Goal: Task Accomplishment & Management: Complete application form

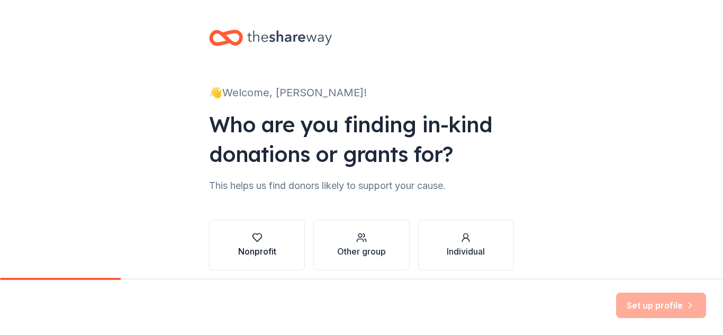
click at [269, 240] on div "button" at bounding box center [257, 237] width 38 height 11
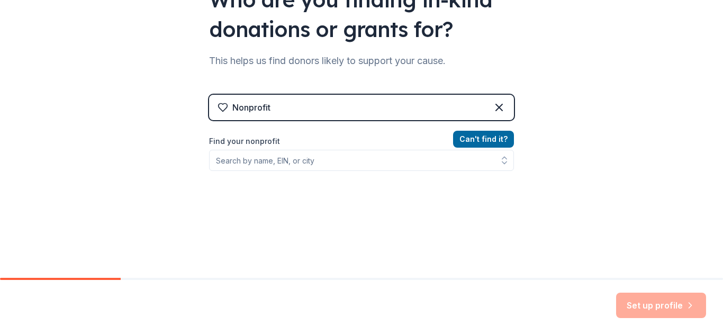
scroll to position [133, 0]
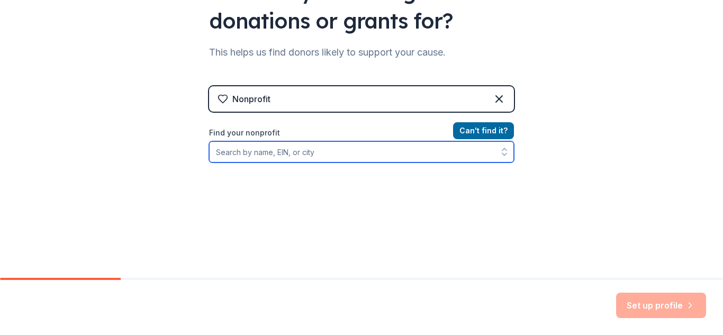
click at [306, 157] on input "Find your nonprofit" at bounding box center [361, 151] width 305 height 21
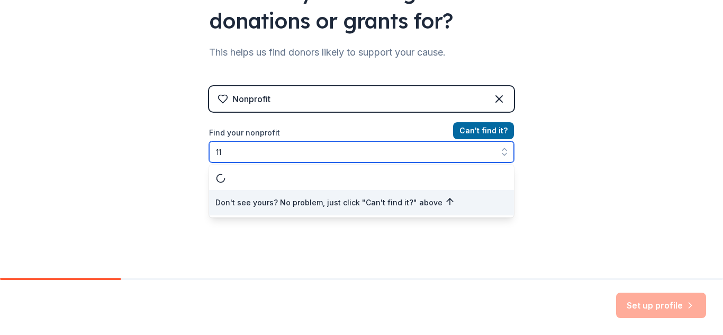
type input "1"
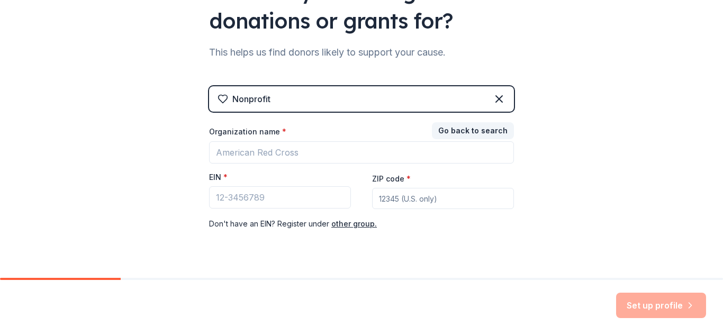
scroll to position [158, 0]
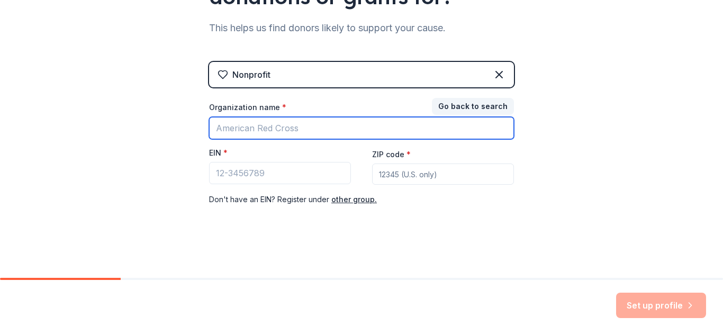
click at [299, 130] on input "Organization name *" at bounding box center [361, 128] width 305 height 22
type input "Holy Family School"
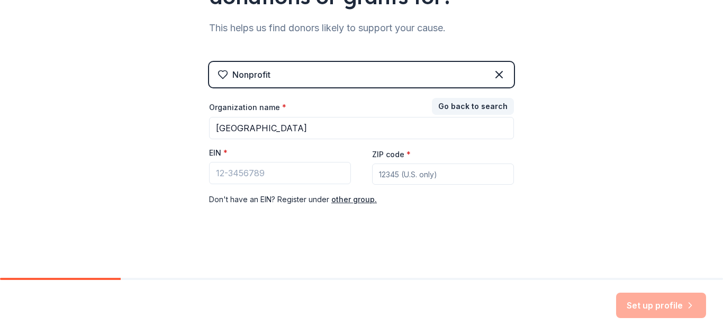
click at [399, 177] on input "ZIP code *" at bounding box center [443, 173] width 142 height 21
type input "11801"
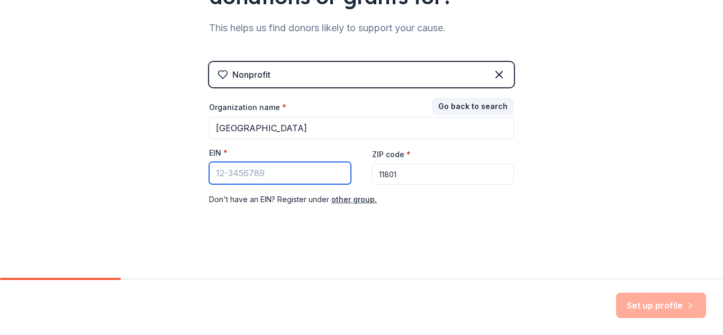
click at [286, 174] on input "EIN *" at bounding box center [280, 173] width 142 height 22
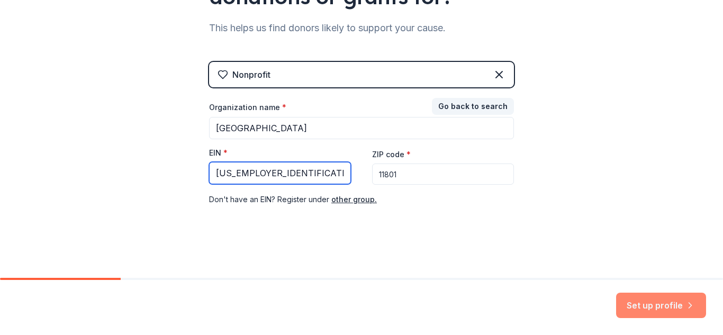
type input "11-1681136"
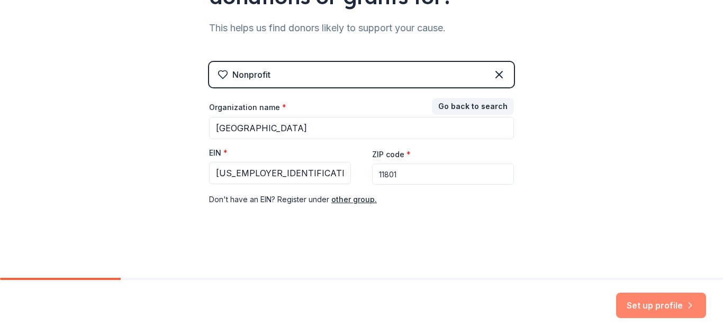
click at [655, 308] on button "Set up profile" at bounding box center [661, 305] width 90 height 25
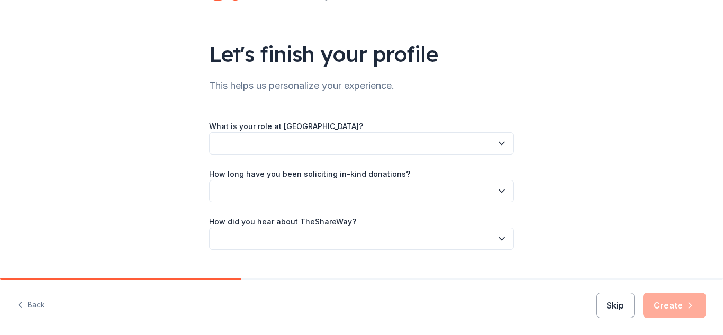
scroll to position [68, 0]
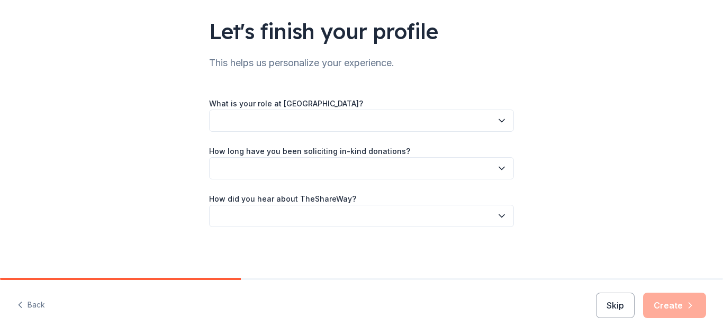
click at [340, 124] on button "button" at bounding box center [361, 121] width 305 height 22
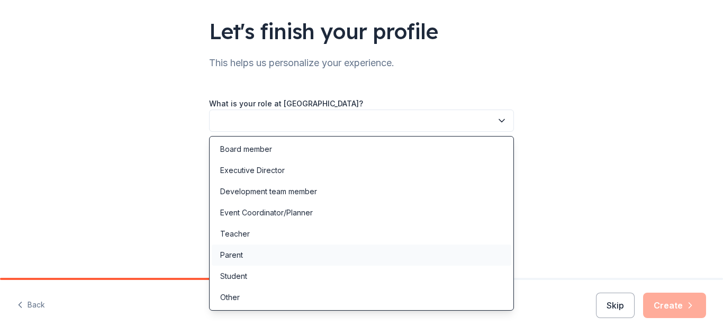
click at [243, 254] on div "Parent" at bounding box center [361, 254] width 299 height 21
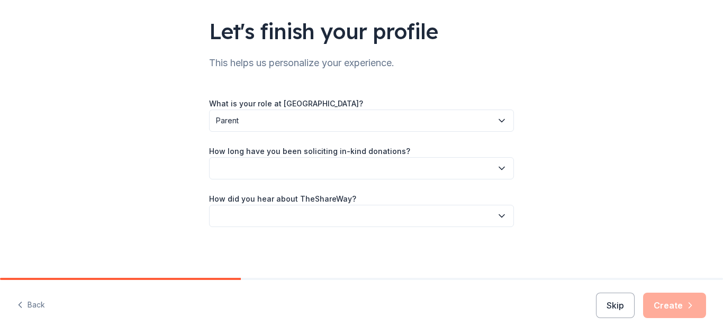
click at [290, 170] on button "button" at bounding box center [361, 168] width 305 height 22
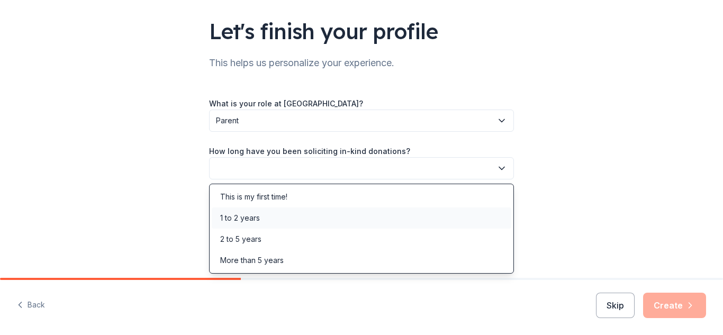
click at [263, 220] on div "1 to 2 years" at bounding box center [361, 217] width 299 height 21
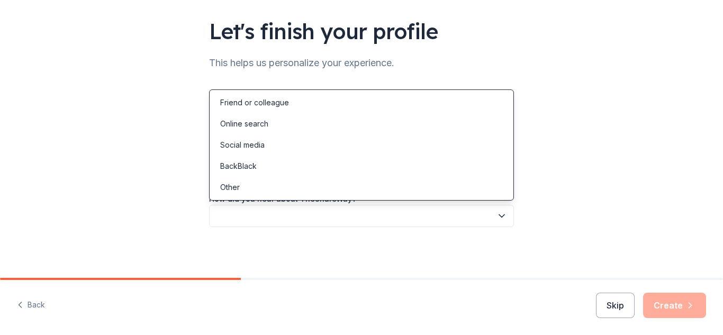
click at [244, 214] on button "button" at bounding box center [361, 216] width 305 height 22
click at [242, 128] on div "Online search" at bounding box center [244, 123] width 48 height 13
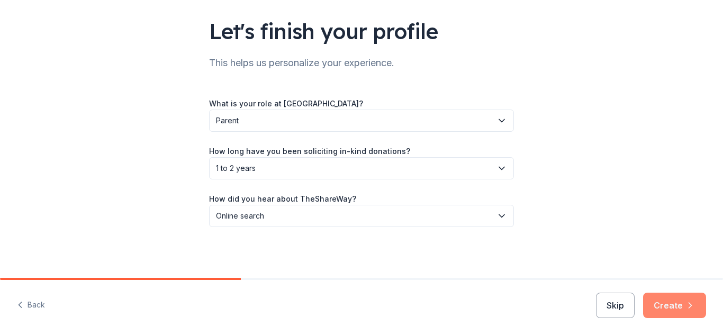
click at [668, 297] on button "Create" at bounding box center [674, 305] width 63 height 25
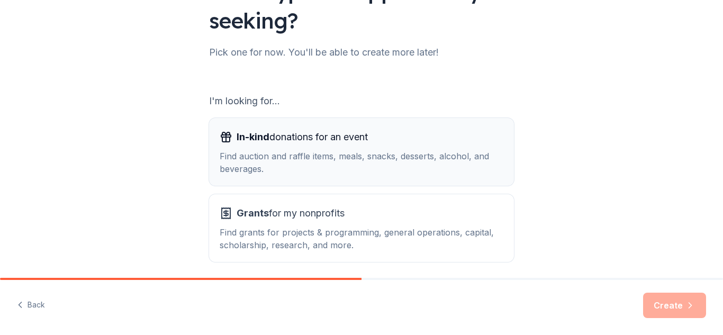
scroll to position [108, 0]
click at [346, 148] on div "In-kind donations for an event Find auction and raffle items, meals, snacks, de…" at bounding box center [362, 151] width 284 height 47
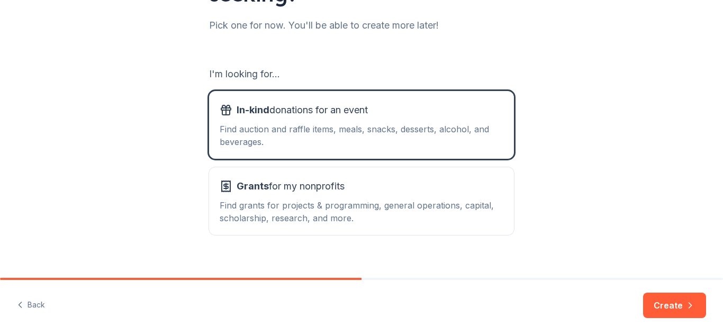
scroll to position [149, 0]
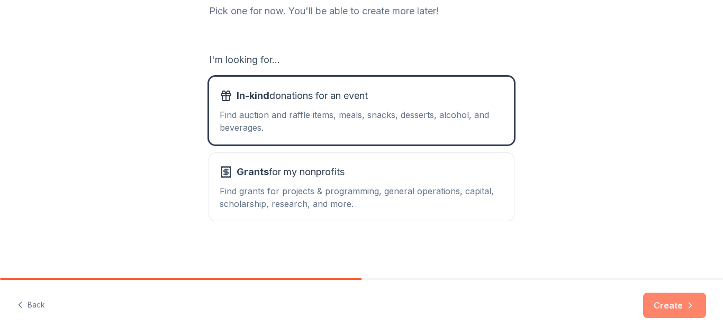
click at [644, 304] on button "Create" at bounding box center [674, 305] width 63 height 25
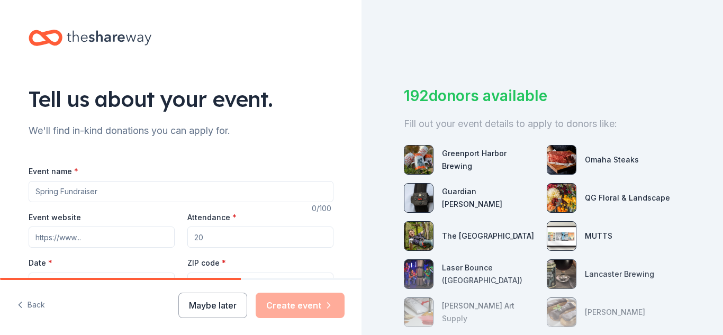
click at [96, 190] on input "Event name *" at bounding box center [181, 191] width 305 height 21
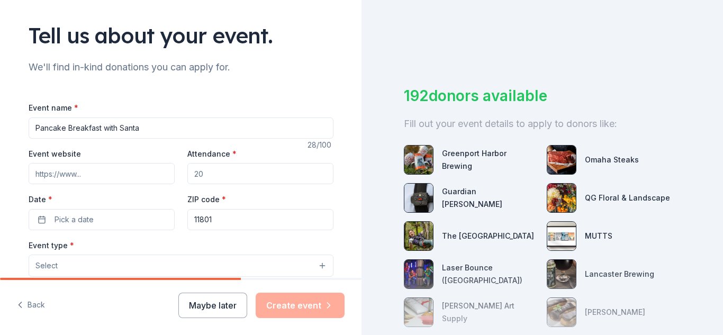
scroll to position [75, 0]
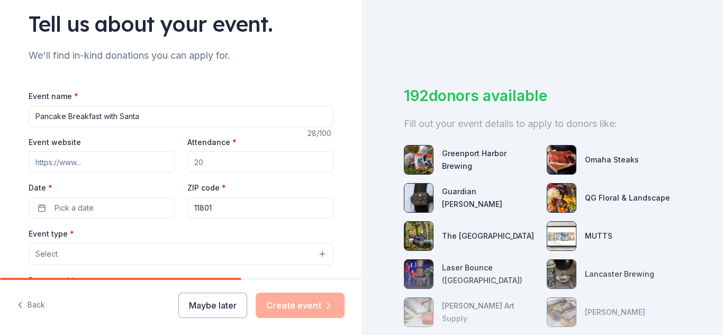
type input "Pancake Breakfast with Santa"
click at [249, 160] on input "Attendance *" at bounding box center [260, 161] width 146 height 21
type input "1000"
click at [147, 204] on button "Pick a date" at bounding box center [102, 207] width 146 height 21
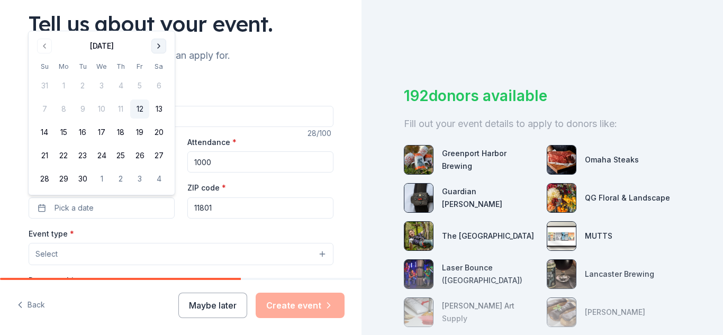
click at [163, 45] on button "Go to next month" at bounding box center [158, 46] width 15 height 15
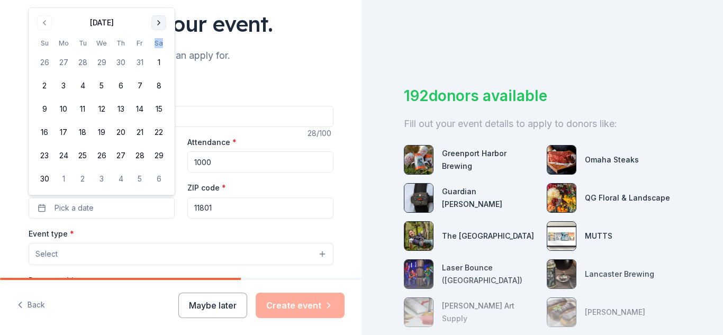
click at [163, 45] on th "Sa" at bounding box center [158, 43] width 19 height 11
click at [160, 28] on button "Go to next month" at bounding box center [158, 22] width 15 height 15
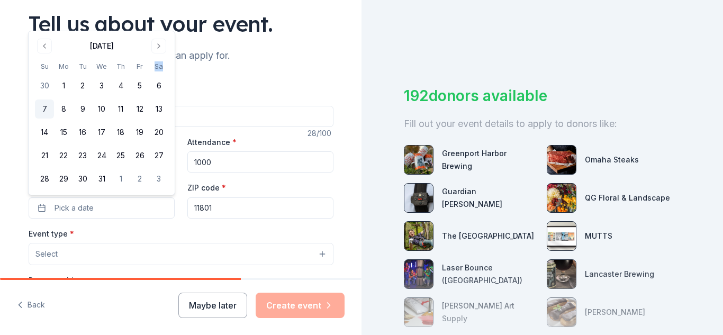
click at [45, 105] on button "7" at bounding box center [44, 108] width 19 height 19
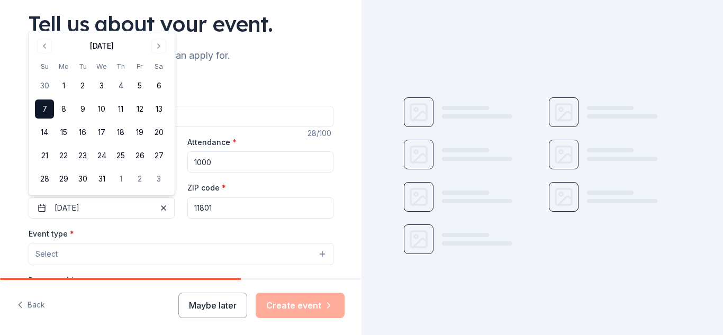
click at [169, 228] on div "Event type * Select" at bounding box center [181, 246] width 305 height 39
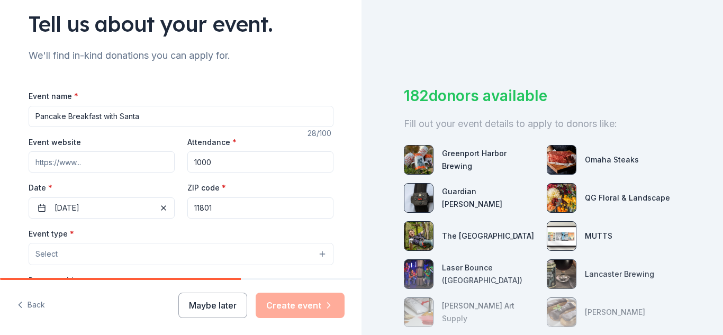
click at [119, 250] on button "Select" at bounding box center [181, 254] width 305 height 22
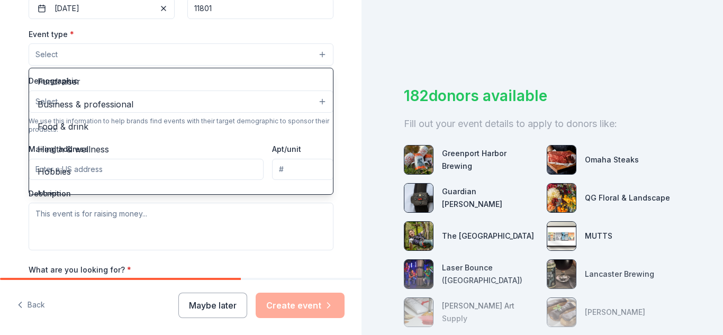
scroll to position [276, 0]
click at [6, 149] on div "Tell us about your event. We'll find in-kind donations you can apply for. Event…" at bounding box center [180, 76] width 361 height 704
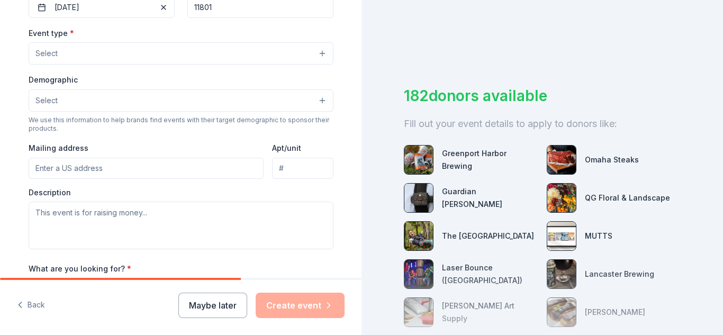
click at [111, 103] on button "Select" at bounding box center [181, 100] width 305 height 22
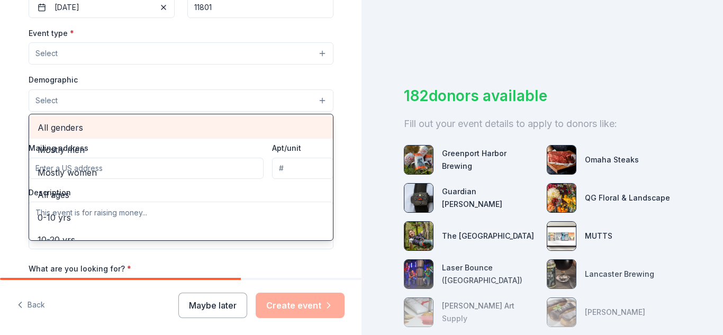
click at [72, 132] on span "All genders" at bounding box center [181, 128] width 287 height 14
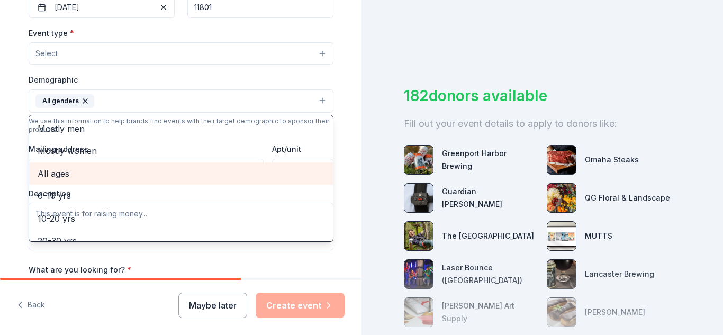
click at [67, 174] on span "All ages" at bounding box center [181, 174] width 287 height 14
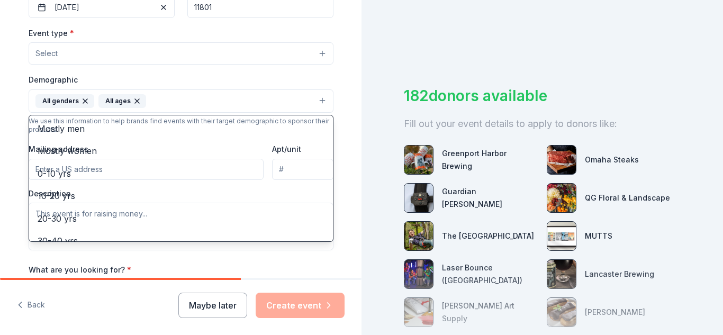
click at [2, 162] on div "Tell us about your event. We'll find in-kind donations you can apply for. Event…" at bounding box center [180, 76] width 361 height 705
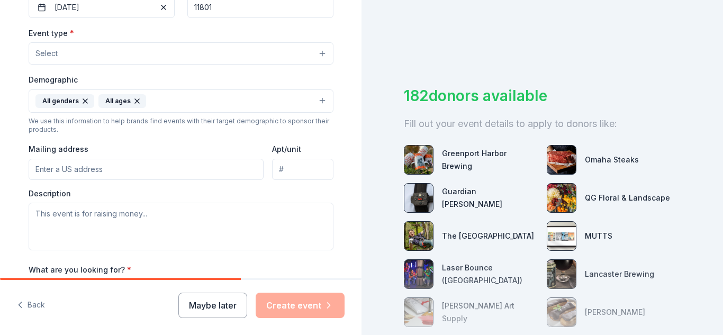
click at [69, 168] on input "Mailing address" at bounding box center [146, 169] width 235 height 21
click at [8, 177] on div "Tell us about your event. We'll find in-kind donations you can apply for. Event…" at bounding box center [180, 76] width 361 height 705
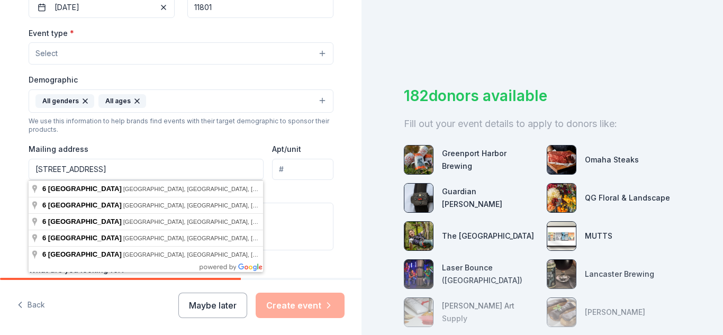
click at [143, 164] on input "6 Cedar Place" at bounding box center [146, 169] width 235 height 21
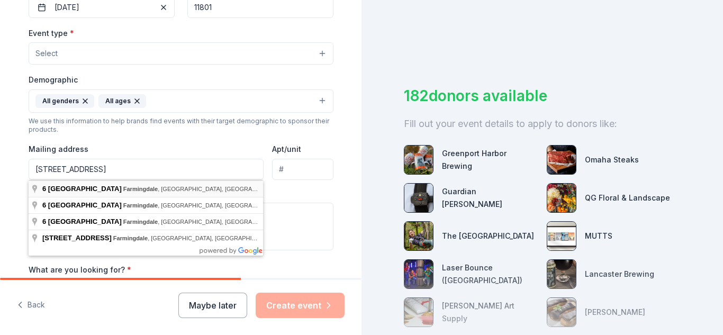
type input "6 Cedar Avenue, Farmingdale, NY, 11735"
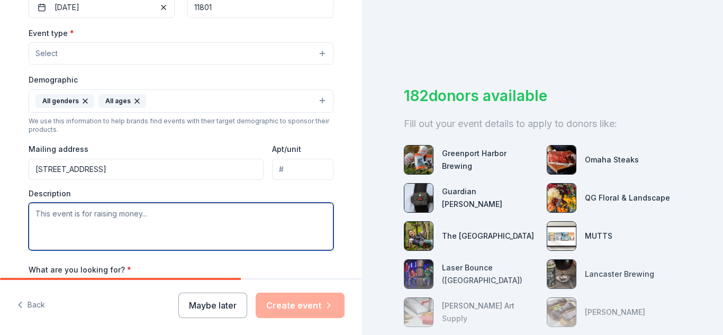
click at [97, 212] on textarea at bounding box center [181, 227] width 305 height 48
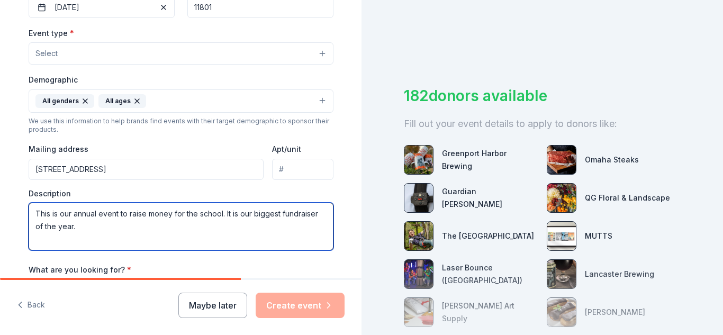
type textarea "This is our annual event to raise money for the school. It is our biggest fundr…"
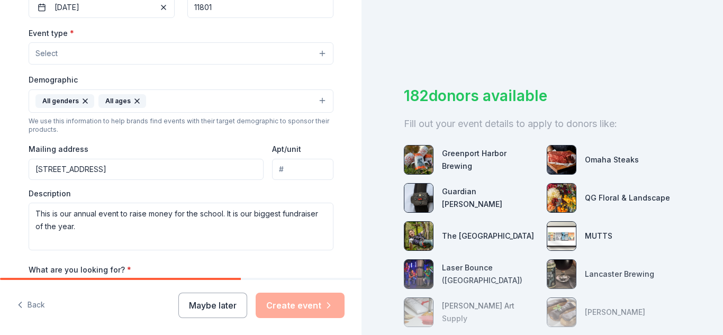
click at [128, 52] on button "Select" at bounding box center [181, 53] width 305 height 22
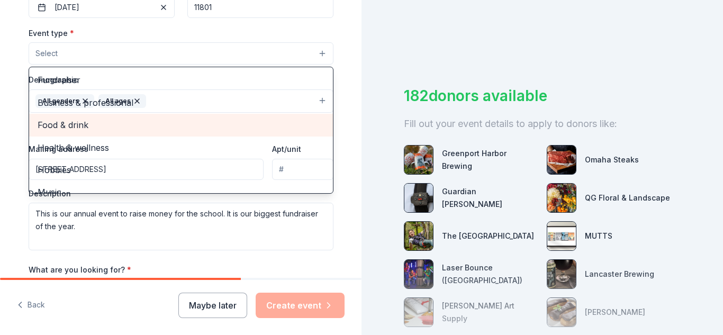
scroll to position [0, 0]
click at [73, 128] on span "Food & drink" at bounding box center [181, 126] width 287 height 14
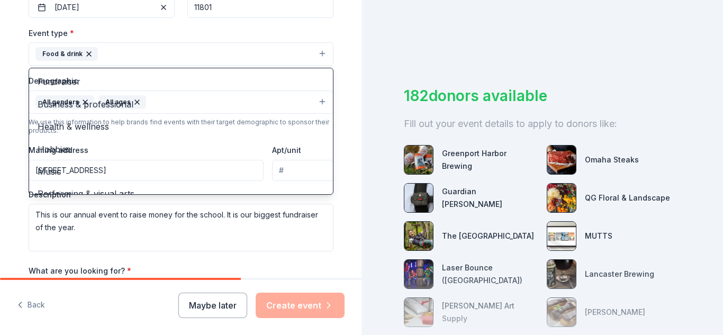
click at [0, 124] on div "Tell us about your event. We'll find in-kind donations you can apply for. Event…" at bounding box center [180, 77] width 361 height 706
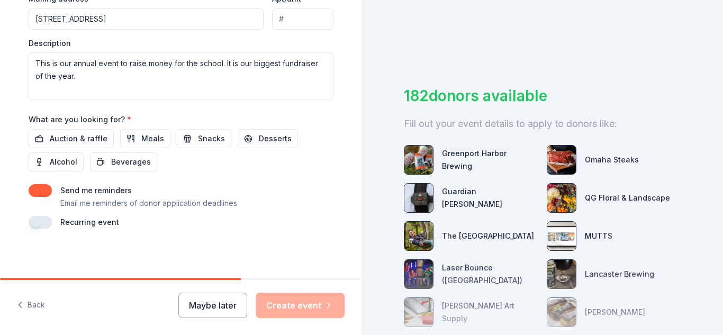
scroll to position [429, 0]
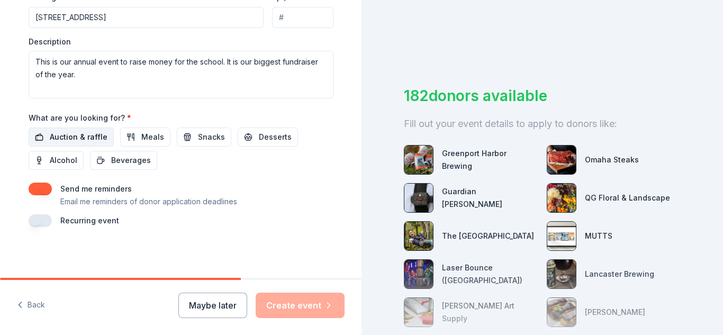
click at [83, 141] on span "Auction & raffle" at bounding box center [79, 137] width 58 height 13
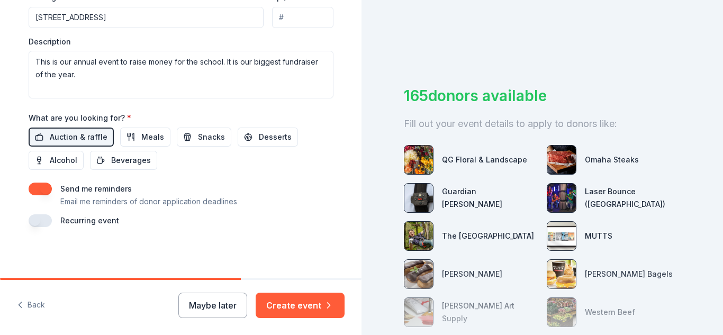
click at [43, 219] on button "button" at bounding box center [40, 220] width 23 height 13
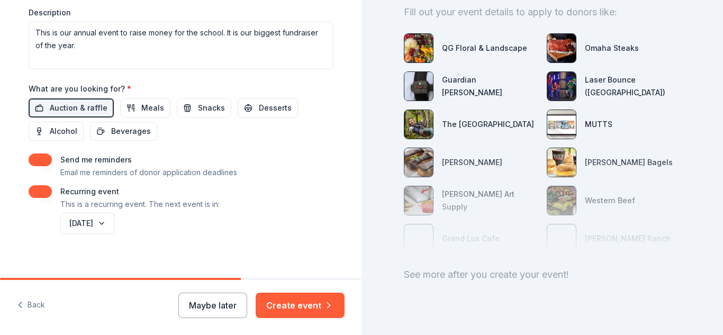
scroll to position [128, 0]
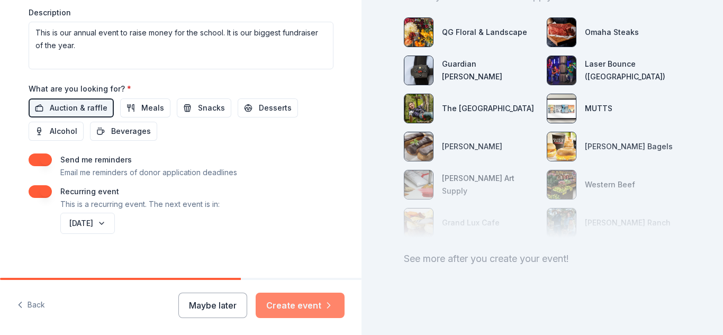
click at [297, 305] on button "Create event" at bounding box center [300, 305] width 89 height 25
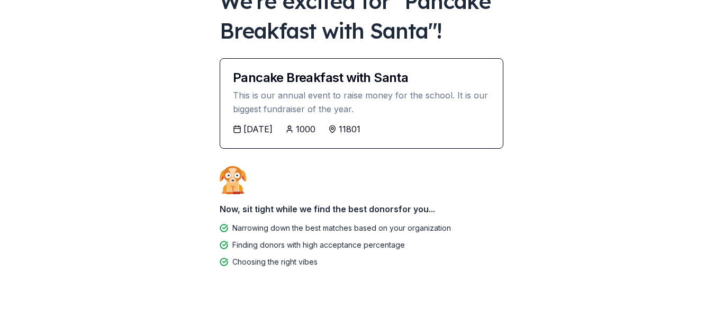
scroll to position [84, 0]
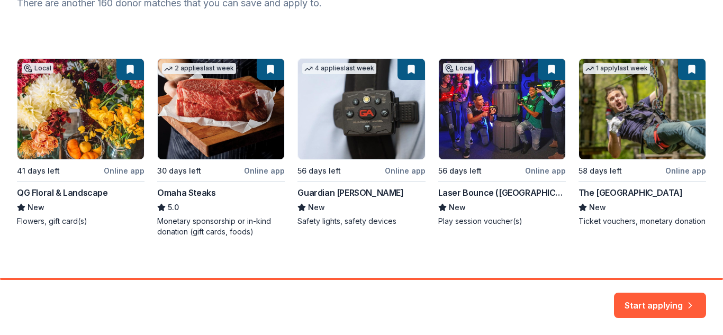
scroll to position [167, 0]
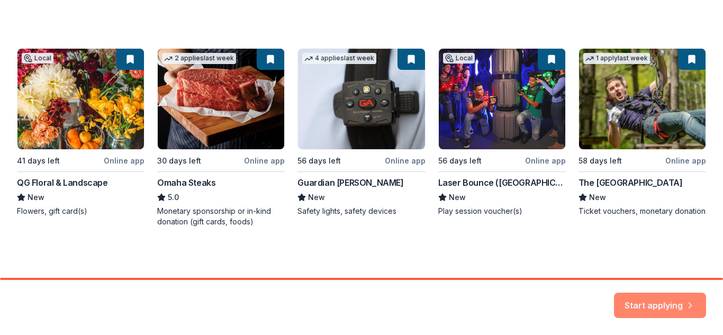
click at [634, 297] on button "Start applying" at bounding box center [660, 298] width 92 height 25
click at [635, 303] on div "Start applying" at bounding box center [660, 305] width 92 height 25
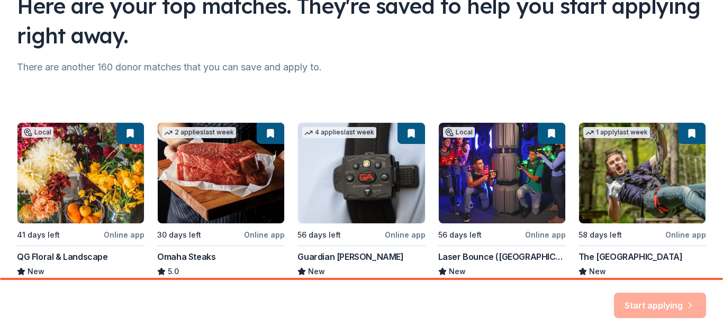
scroll to position [99, 0]
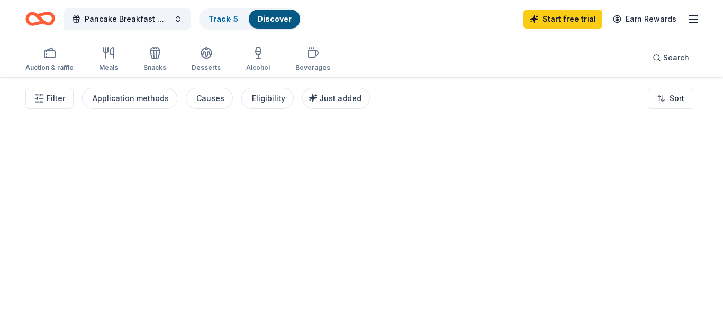
click at [527, 166] on div at bounding box center [361, 206] width 723 height 258
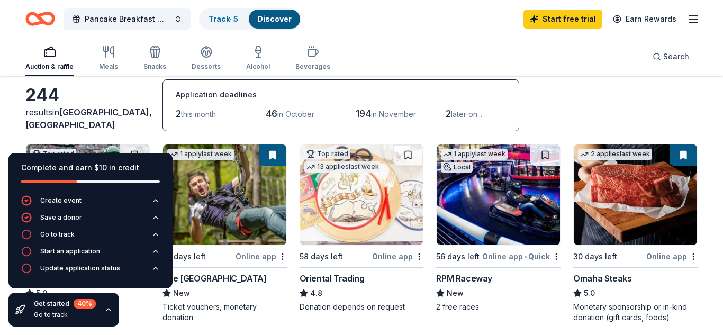
scroll to position [53, 0]
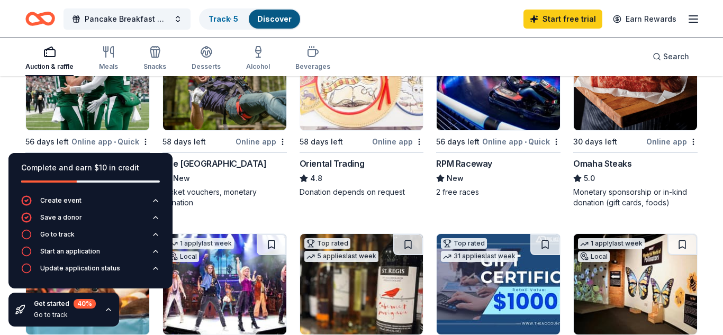
scroll to position [166, 0]
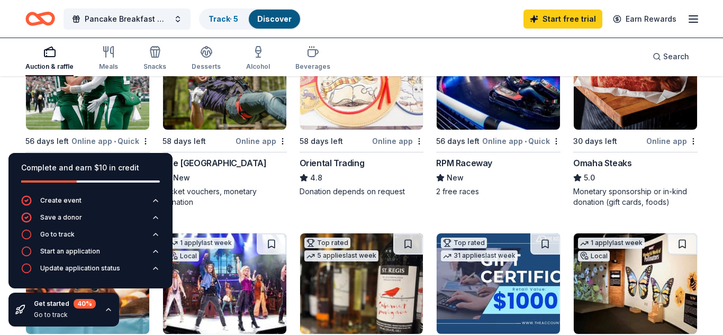
click at [96, 109] on img at bounding box center [87, 79] width 123 height 101
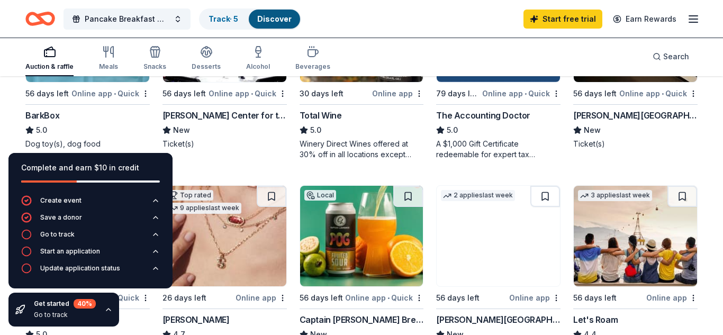
scroll to position [422, 0]
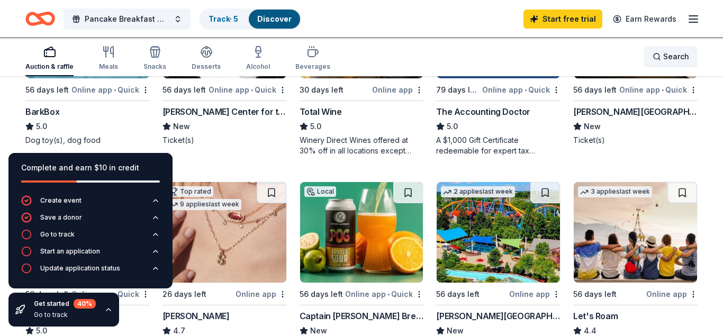
click at [669, 54] on span "Search" at bounding box center [676, 56] width 26 height 13
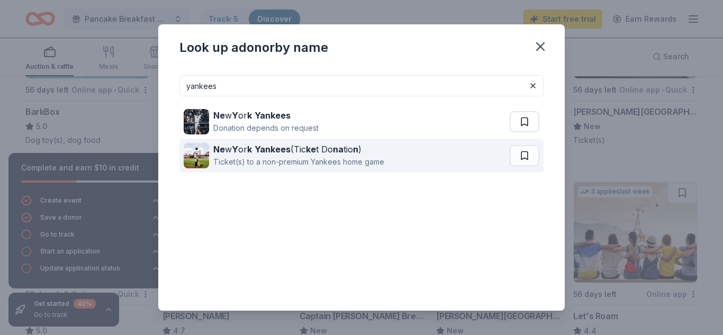
type input "yankees"
click at [322, 150] on div "Ne w Y or k Yankees (Tic ke t Do na tio n )" at bounding box center [298, 149] width 171 height 13
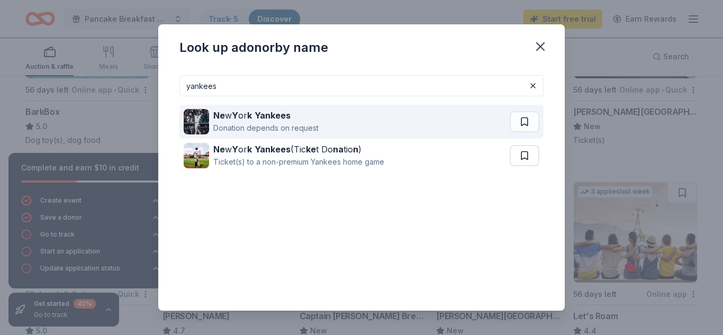
click at [298, 122] on div "Donation depends on request" at bounding box center [265, 128] width 105 height 13
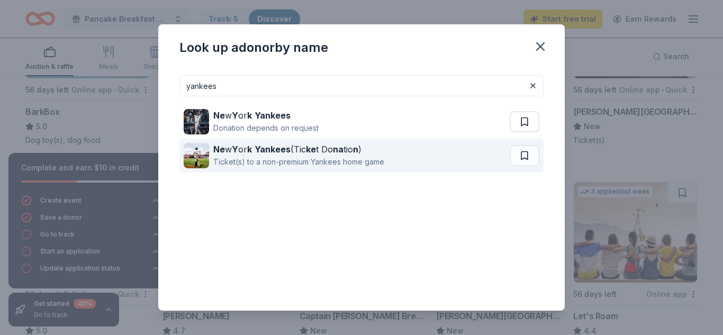
click at [295, 149] on div "Ne w Y or k Yankees (Tic ke t Do na tio n )" at bounding box center [298, 149] width 171 height 13
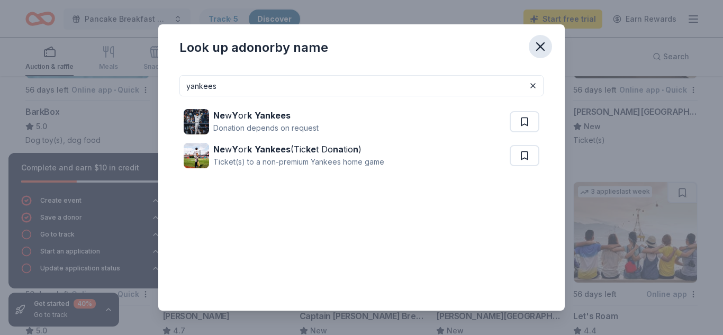
click at [541, 47] on icon "button" at bounding box center [540, 46] width 15 height 15
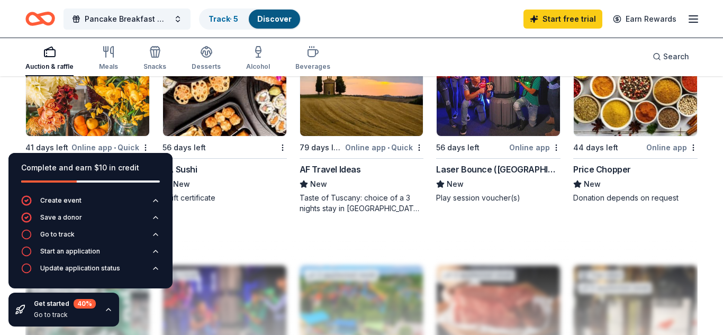
scroll to position [770, 0]
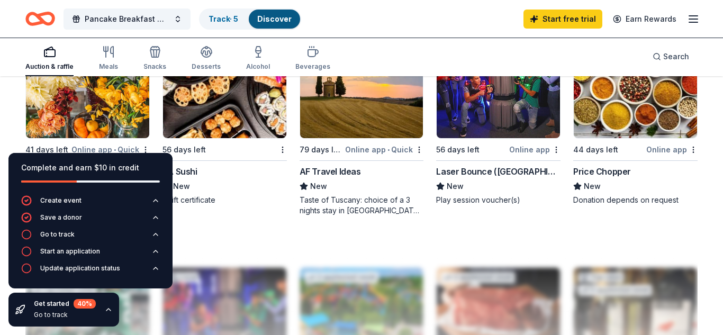
click at [501, 169] on div "Laser Bounce ([GEOGRAPHIC_DATA])" at bounding box center [498, 171] width 124 height 13
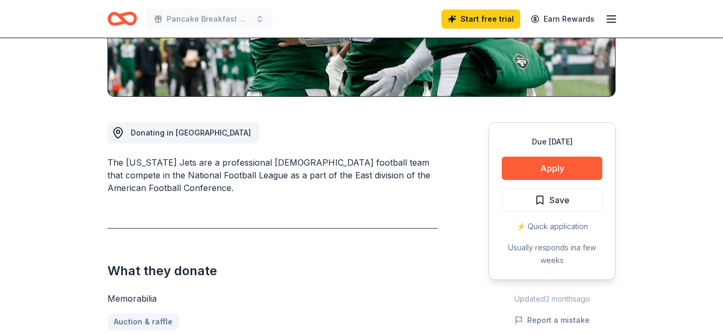
scroll to position [229, 0]
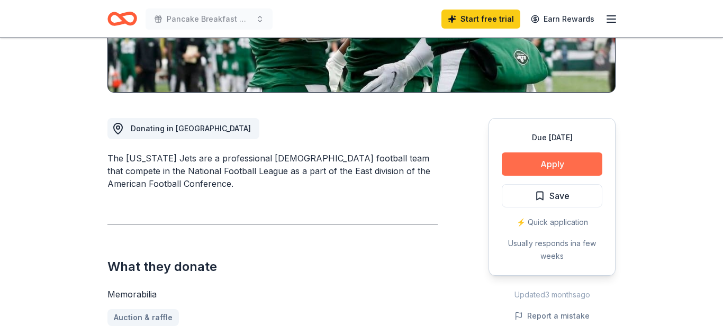
click at [532, 163] on button "Apply" at bounding box center [552, 163] width 101 height 23
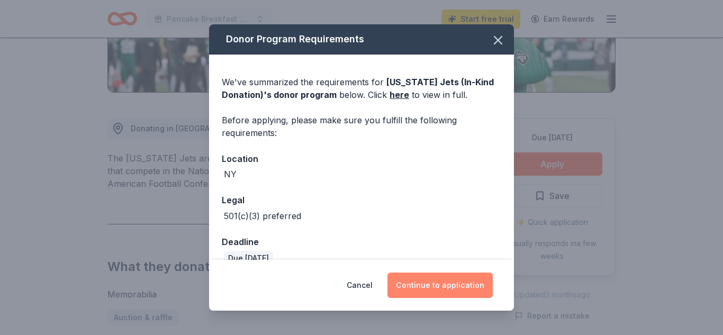
click at [419, 283] on button "Continue to application" at bounding box center [439, 284] width 105 height 25
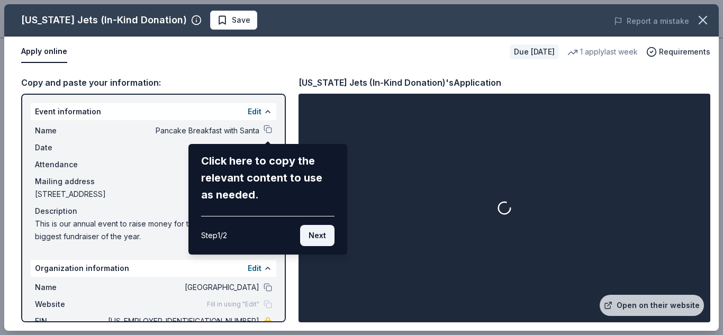
click at [313, 233] on button "Next" at bounding box center [317, 235] width 34 height 21
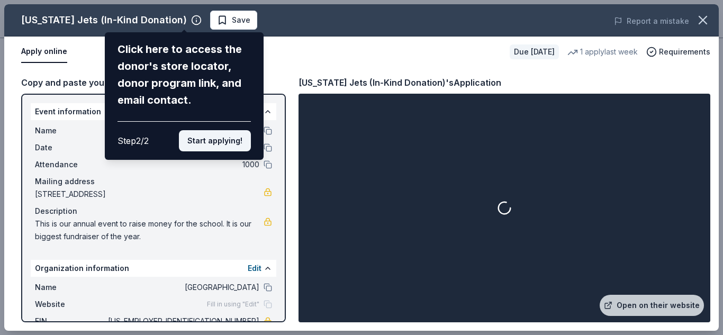
click at [226, 138] on button "Start applying!" at bounding box center [215, 140] width 72 height 21
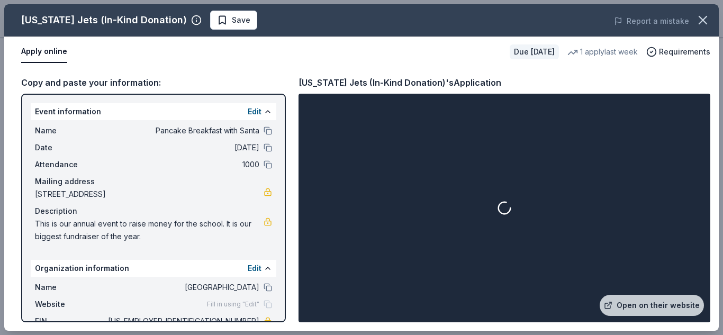
scroll to position [36, 0]
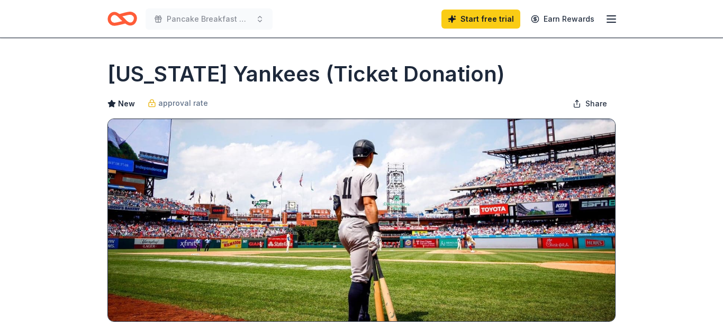
scroll to position [219, 0]
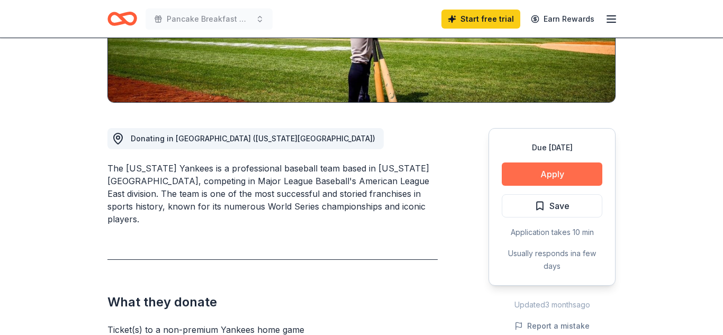
click at [564, 177] on button "Apply" at bounding box center [552, 173] width 101 height 23
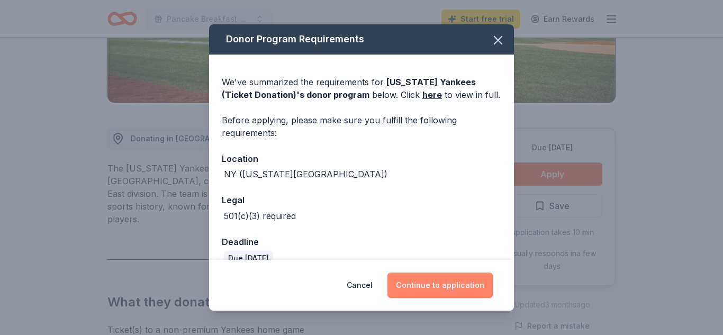
click at [450, 286] on button "Continue to application" at bounding box center [439, 284] width 105 height 25
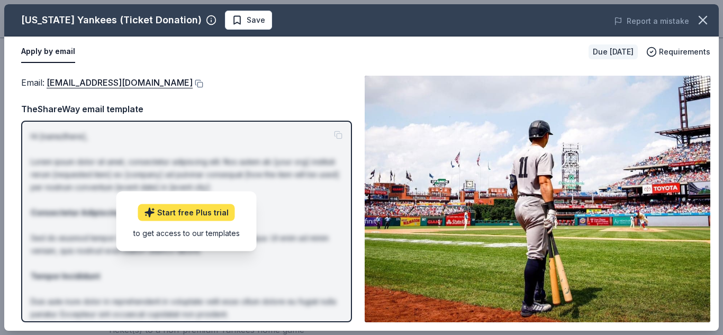
click at [220, 214] on link "Start free Plus trial" at bounding box center [186, 212] width 97 height 17
click at [338, 134] on p "Hi [name/there], Lorem ipsum dolor sit amet, consectetur adipiscing elit. Nos a…" at bounding box center [187, 288] width 312 height 317
click at [221, 102] on div "TheShareWay email template" at bounding box center [186, 109] width 331 height 14
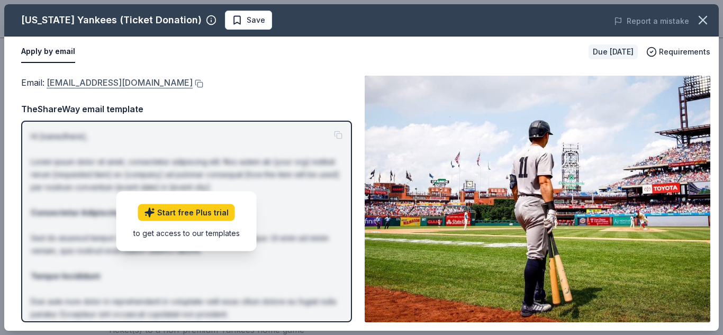
click at [129, 85] on link "community@yankees.com" at bounding box center [120, 83] width 146 height 14
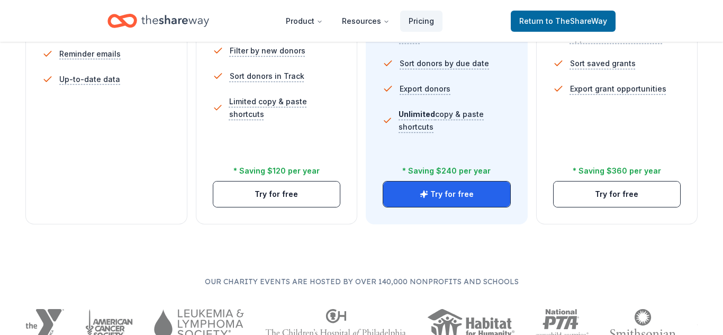
scroll to position [430, 0]
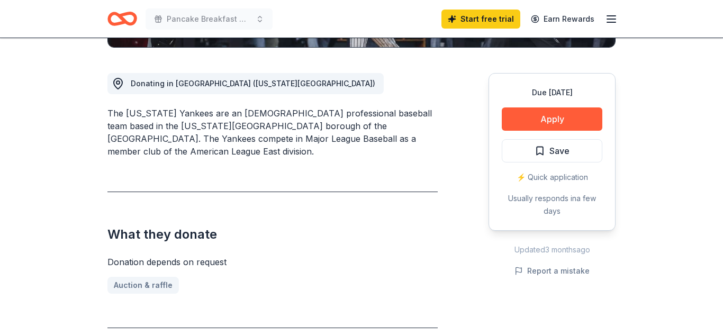
scroll to position [275, 0]
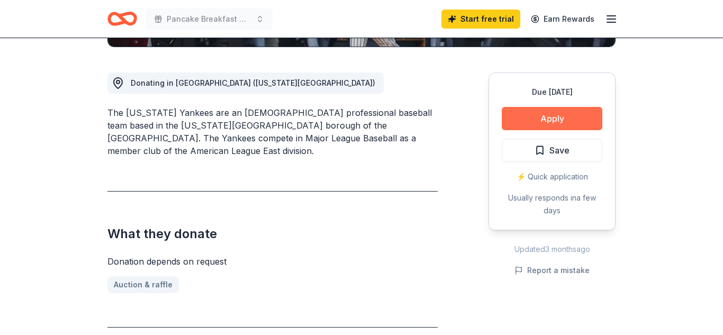
click at [545, 119] on button "Apply" at bounding box center [552, 118] width 101 height 23
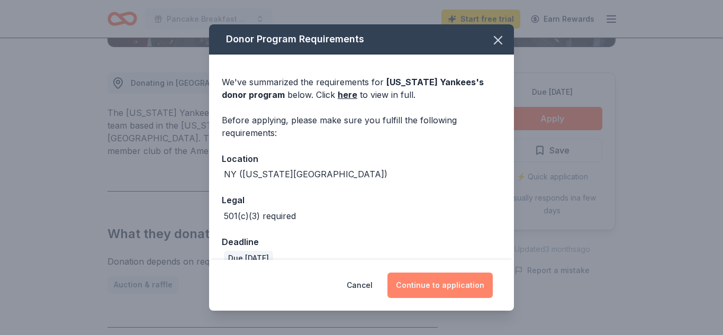
click at [465, 289] on button "Continue to application" at bounding box center [439, 284] width 105 height 25
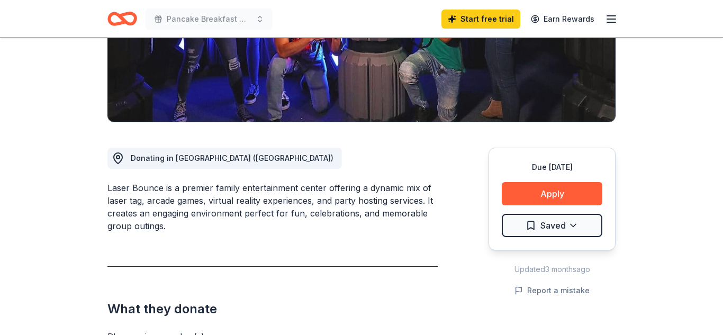
scroll to position [201, 0]
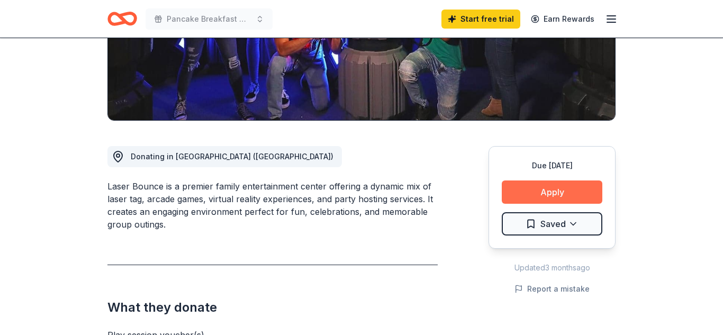
click at [575, 187] on button "Apply" at bounding box center [552, 191] width 101 height 23
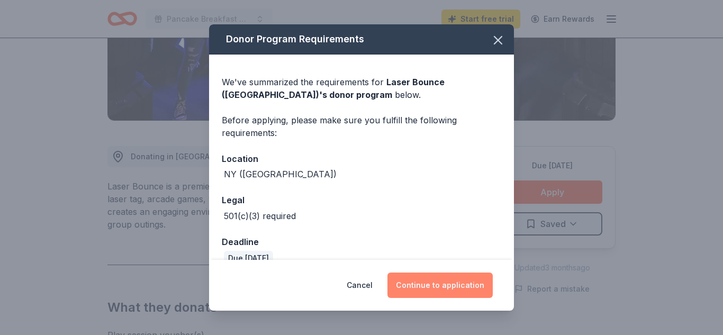
click at [443, 285] on button "Continue to application" at bounding box center [439, 284] width 105 height 25
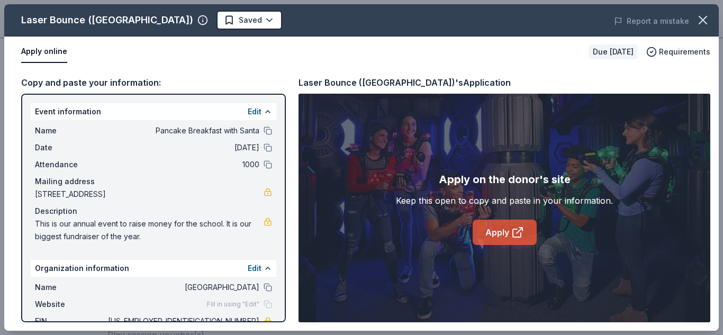
click at [497, 230] on link "Apply" at bounding box center [505, 232] width 64 height 25
